Goal: Task Accomplishment & Management: Use online tool/utility

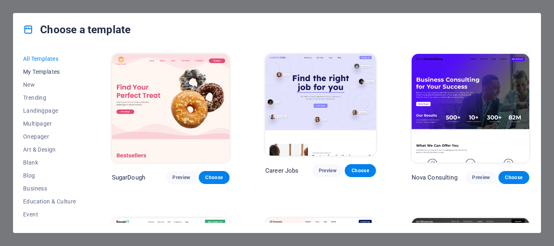
click at [45, 72] on span "My Templates" at bounding box center [49, 72] width 53 height 6
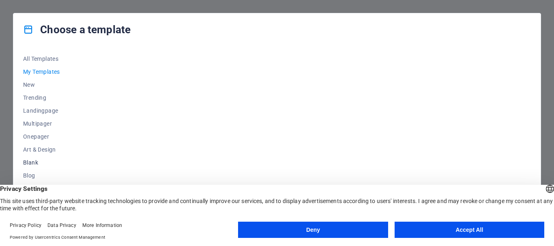
click at [28, 162] on span "Blank" at bounding box center [49, 162] width 53 height 6
click at [479, 228] on button "Accept All" at bounding box center [470, 230] width 150 height 16
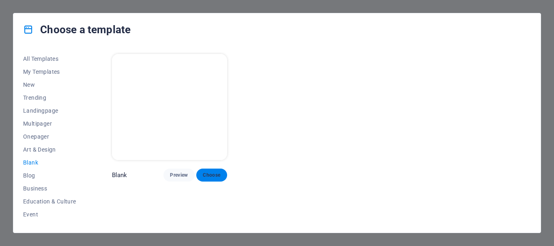
click at [209, 175] on span "Choose" at bounding box center [212, 175] width 18 height 6
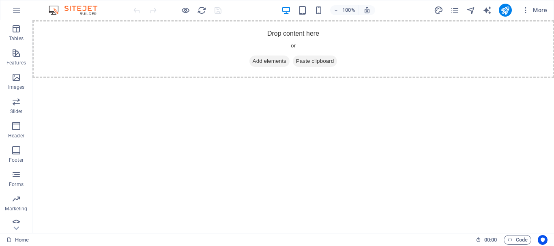
scroll to position [152, 0]
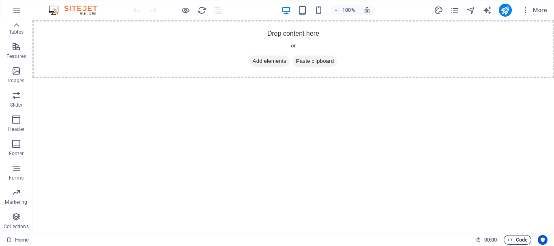
click at [512, 238] on span "Code" at bounding box center [517, 240] width 20 height 10
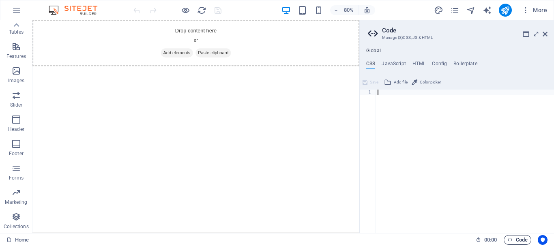
click at [519, 240] on span "Code" at bounding box center [517, 240] width 20 height 10
click at [511, 239] on icon "button" at bounding box center [509, 239] width 5 height 5
click at [419, 64] on h4 "HTML" at bounding box center [418, 65] width 13 height 9
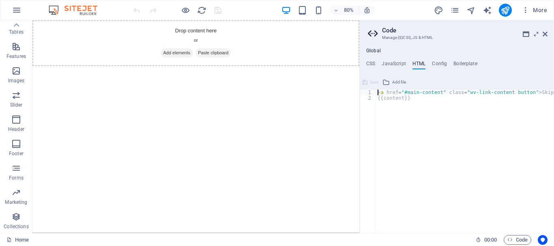
click at [402, 123] on div "< a href = "#main-content" class = "wv-link-content button" > Skip to main cont…" at bounding box center [485, 164] width 219 height 149
type textarea "<a href="#main-content" class="wv-link-content button">Skip to main content</a>…"
paste textarea
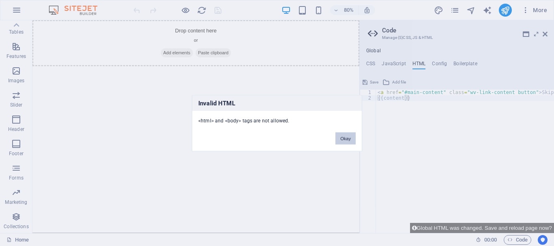
click at [346, 137] on button "Okay" at bounding box center [345, 138] width 20 height 12
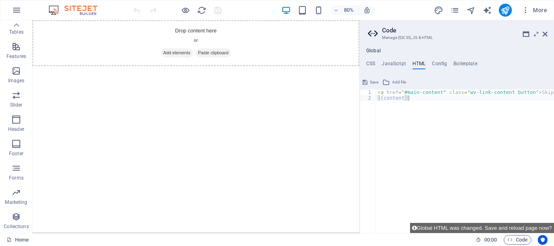
type textarea "{{content}}"
click at [404, 114] on div "< a href = "#main-content" class = "wv-link-content button" > Skip to main cont…" at bounding box center [485, 164] width 219 height 149
